Goal: Task Accomplishment & Management: Manage account settings

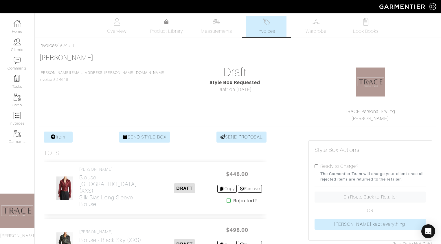
scroll to position [58, 0]
click at [18, 117] on img at bounding box center [17, 115] width 7 height 7
select select
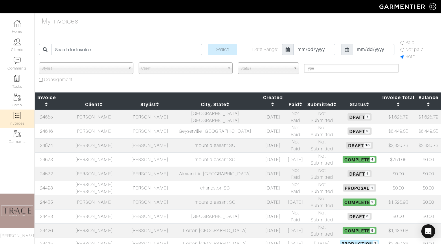
click at [109, 138] on td "[PERSON_NAME]" at bounding box center [93, 145] width 71 height 14
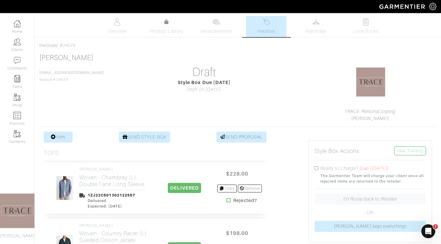
scroll to position [0, 0]
click at [23, 111] on link "Invoices" at bounding box center [17, 118] width 34 height 18
select select
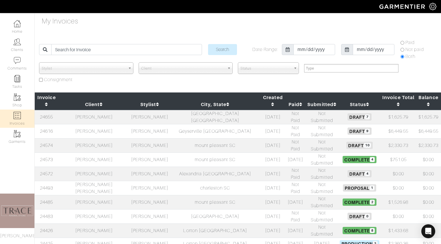
click at [100, 124] on td "[PERSON_NAME]" at bounding box center [93, 131] width 71 height 14
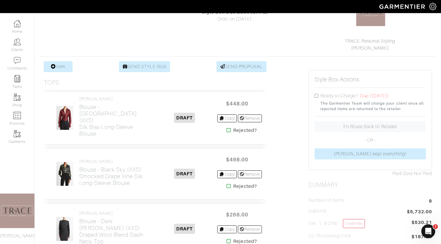
scroll to position [72, 0]
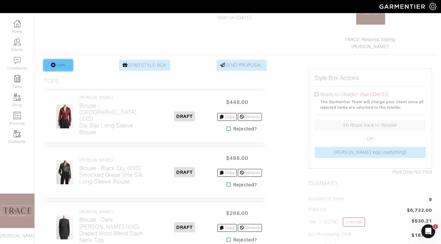
click at [65, 67] on link "Item" at bounding box center [58, 65] width 29 height 11
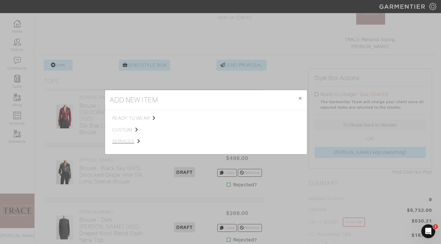
click at [132, 140] on span "services" at bounding box center [141, 141] width 58 height 7
click at [190, 116] on span "Styling Service" at bounding box center [193, 117] width 29 height 5
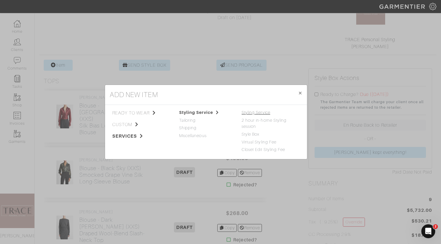
click at [259, 111] on link "Styling Service" at bounding box center [256, 112] width 29 height 5
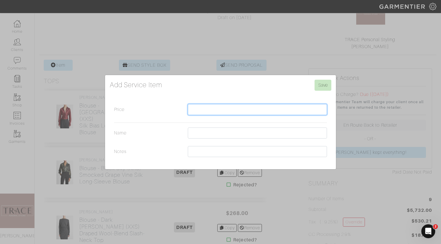
click at [257, 112] on input "Price" at bounding box center [257, 109] width 139 height 11
type input "250"
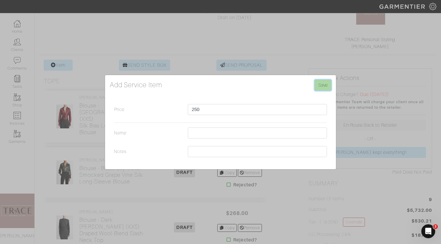
click at [321, 87] on input "Save" at bounding box center [323, 85] width 17 height 11
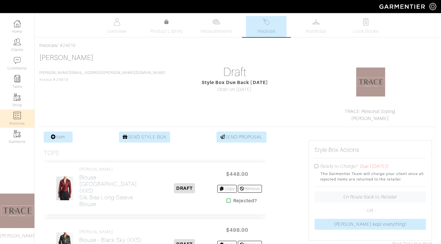
click at [22, 122] on link "Invoices" at bounding box center [17, 118] width 34 height 18
select select
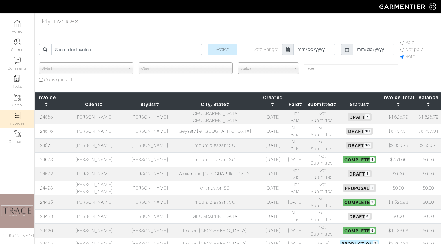
click at [96, 124] on td "[PERSON_NAME]" at bounding box center [93, 131] width 71 height 14
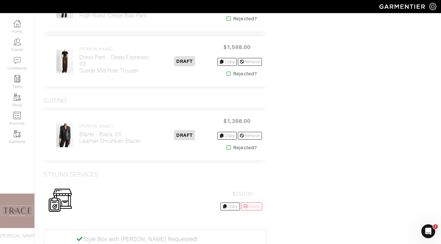
scroll to position [531, 0]
click at [65, 197] on img at bounding box center [60, 200] width 24 height 24
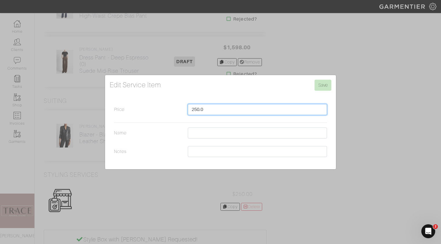
click at [218, 109] on input "250.0" at bounding box center [257, 109] width 139 height 11
type input "300"
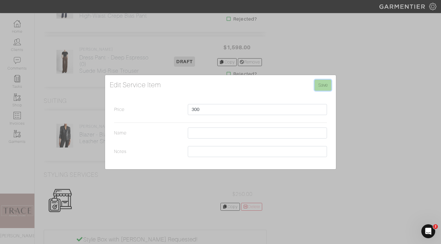
click at [327, 87] on input "Save" at bounding box center [323, 85] width 17 height 11
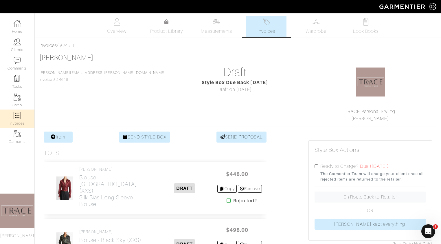
click at [19, 116] on img at bounding box center [17, 115] width 7 height 7
select select
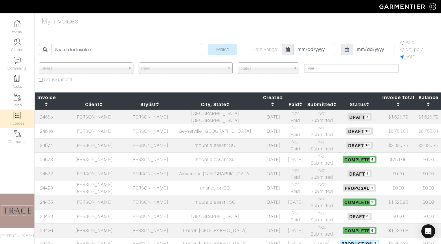
click at [101, 209] on td "[PERSON_NAME]" at bounding box center [93, 216] width 71 height 14
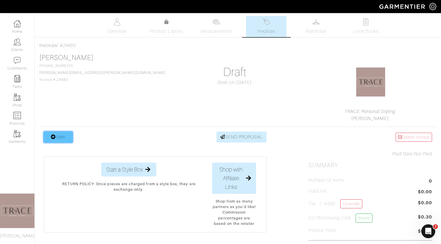
click at [61, 138] on link "Item" at bounding box center [58, 136] width 29 height 11
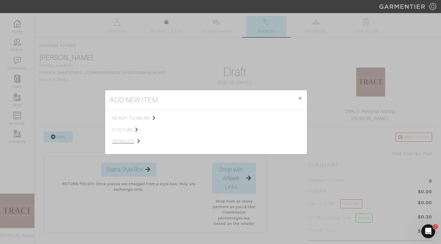
click at [131, 142] on span "services" at bounding box center [141, 141] width 58 height 7
click at [187, 118] on span "Styling Service" at bounding box center [193, 117] width 29 height 5
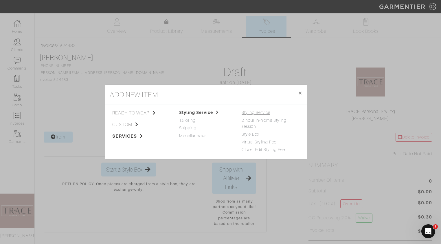
click at [254, 113] on link "Styling Service" at bounding box center [256, 112] width 29 height 5
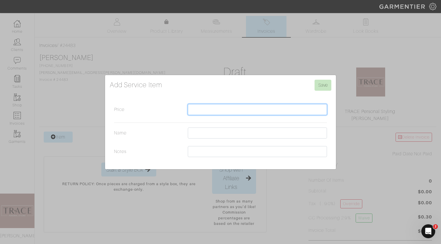
click at [244, 113] on input "Price" at bounding box center [257, 109] width 139 height 11
type input "250"
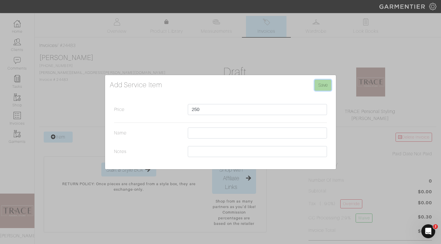
click at [322, 82] on input "Save" at bounding box center [323, 85] width 17 height 11
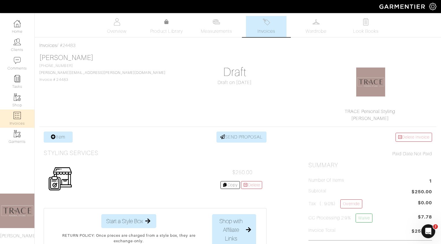
click at [21, 116] on link "Invoices" at bounding box center [17, 118] width 34 height 18
select select
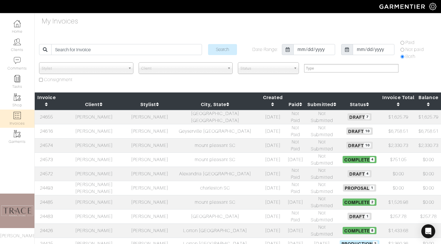
click at [103, 138] on td "[PERSON_NAME]" at bounding box center [93, 145] width 71 height 14
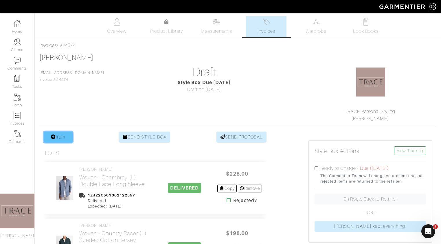
click at [67, 135] on link "Item" at bounding box center [58, 136] width 29 height 11
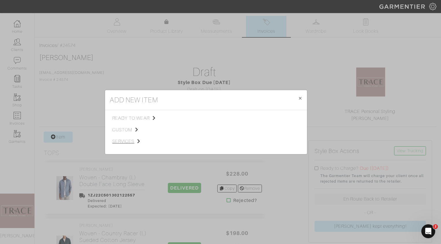
click at [130, 140] on span "services" at bounding box center [141, 141] width 58 height 7
click at [193, 116] on span "Styling Service" at bounding box center [193, 117] width 29 height 5
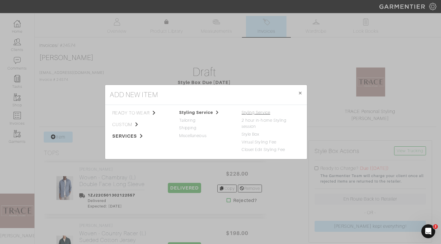
click at [247, 113] on link "Styling Service" at bounding box center [256, 112] width 29 height 5
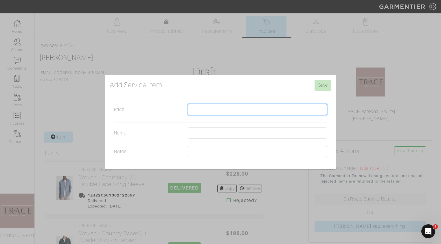
click at [241, 109] on input "Price" at bounding box center [257, 109] width 139 height 11
type input "275"
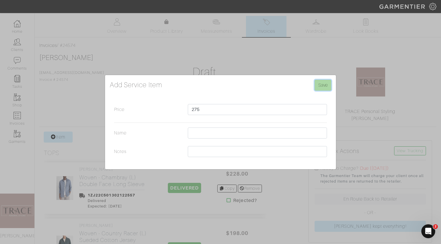
click at [328, 85] on input "Save" at bounding box center [323, 85] width 17 height 11
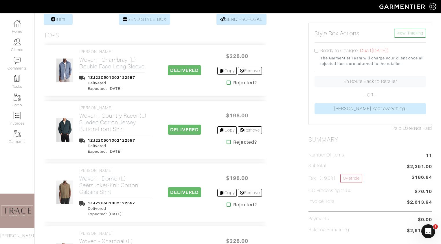
scroll to position [74, 0]
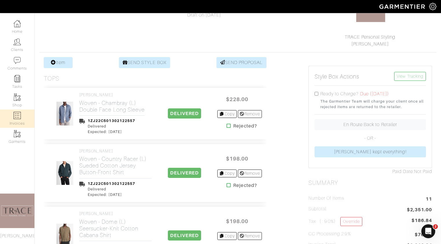
click at [24, 121] on link "Invoices" at bounding box center [17, 118] width 34 height 18
select select
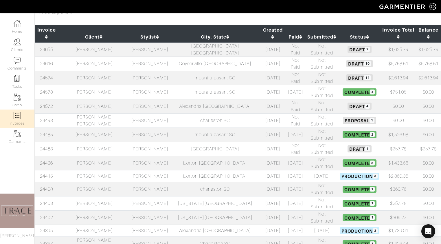
scroll to position [68, 0]
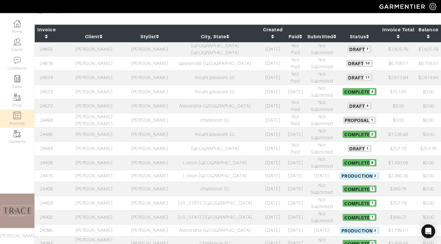
click at [104, 155] on td "Basim Mansour" at bounding box center [93, 162] width 71 height 14
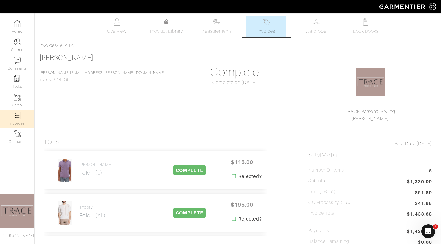
click at [14, 120] on link "Invoices" at bounding box center [17, 118] width 34 height 18
select select
